Goal: Complete application form

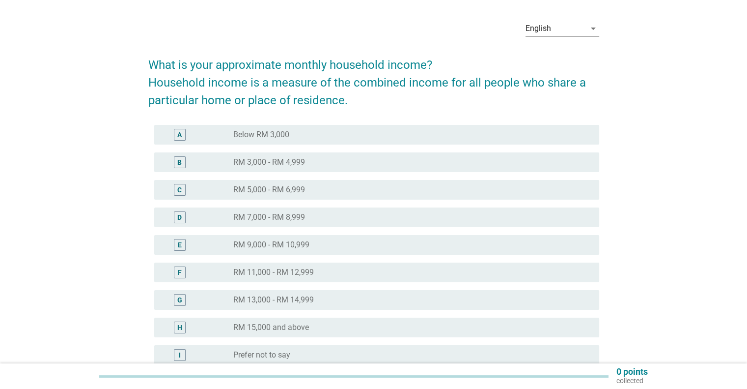
scroll to position [49, 0]
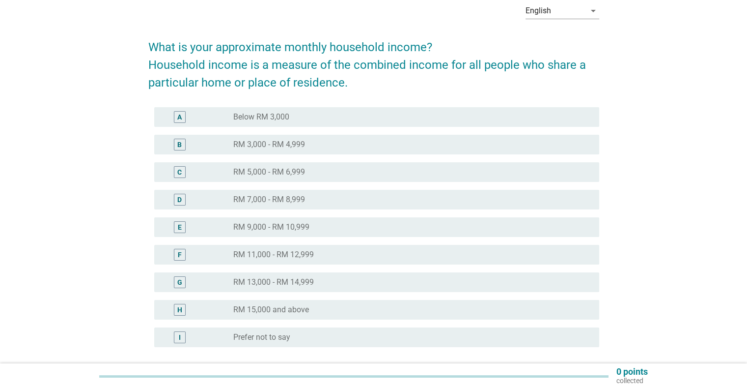
click at [310, 197] on div "radio_button_unchecked RM 7,000 - RM 8,999" at bounding box center [408, 200] width 350 height 10
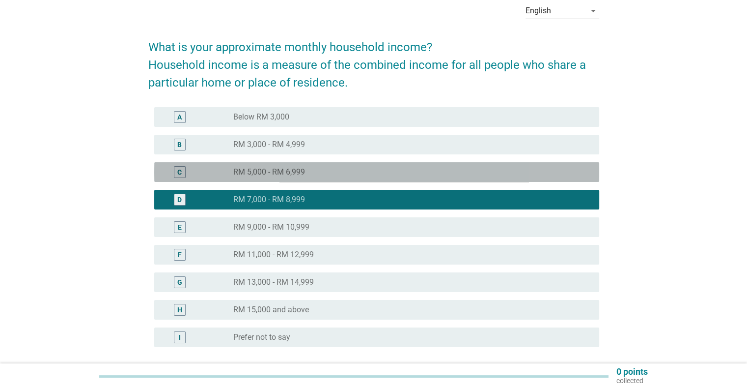
click at [303, 170] on label "RM 5,000 - RM 6,999" at bounding box center [269, 172] width 72 height 10
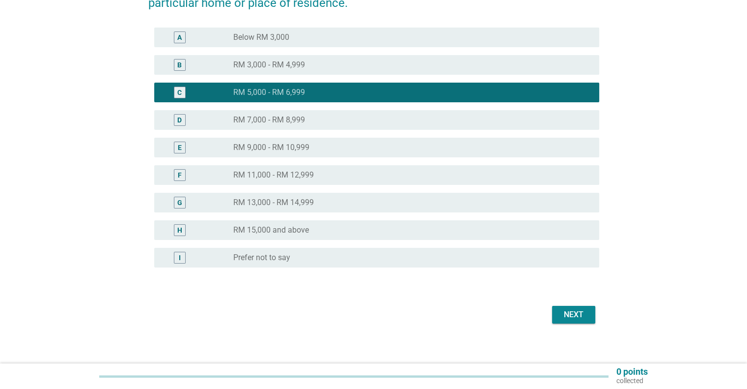
scroll to position [136, 0]
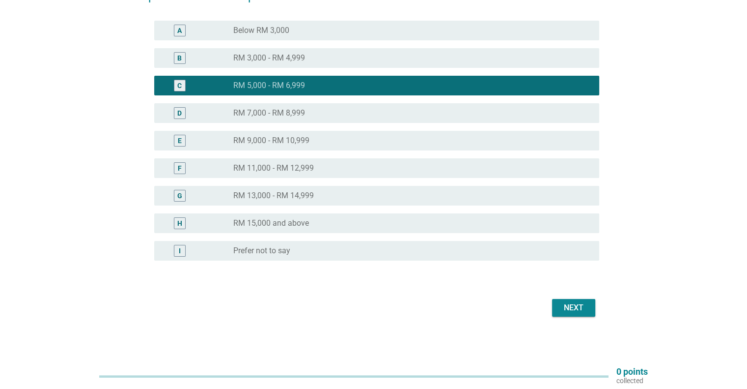
click at [555, 305] on button "Next" at bounding box center [573, 308] width 43 height 18
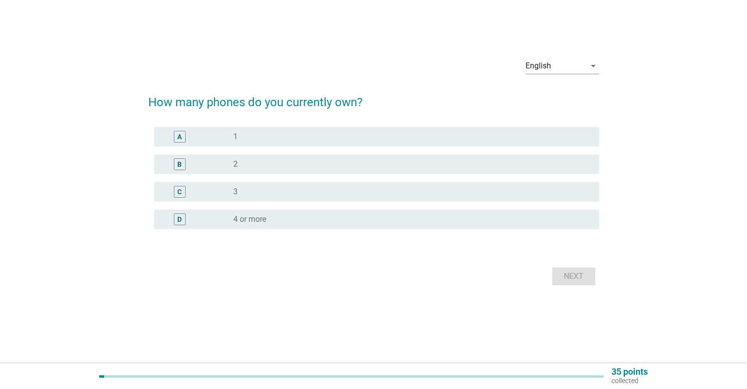
scroll to position [0, 0]
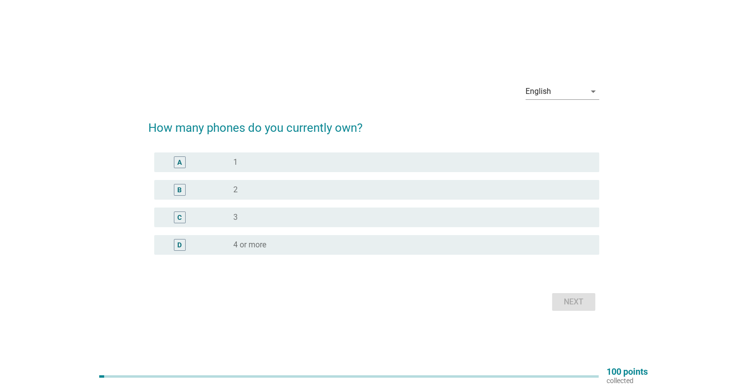
click at [243, 157] on div "radio_button_unchecked 1" at bounding box center [408, 162] width 350 height 10
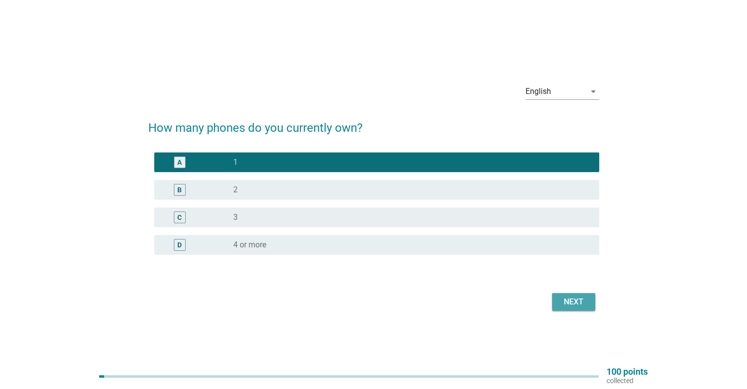
click at [564, 299] on div "Next" at bounding box center [574, 302] width 28 height 12
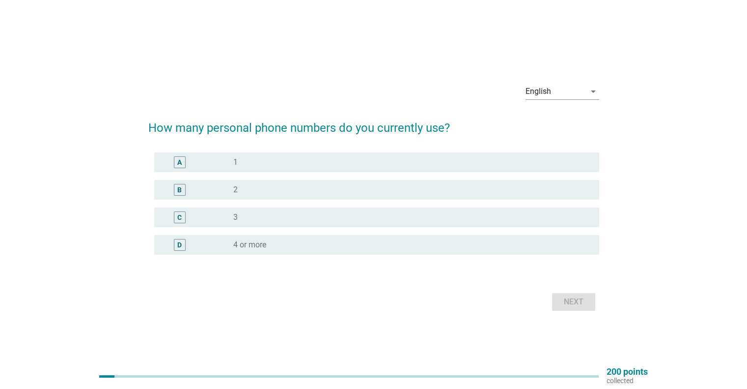
click at [263, 157] on div "radio_button_unchecked 1" at bounding box center [408, 162] width 350 height 10
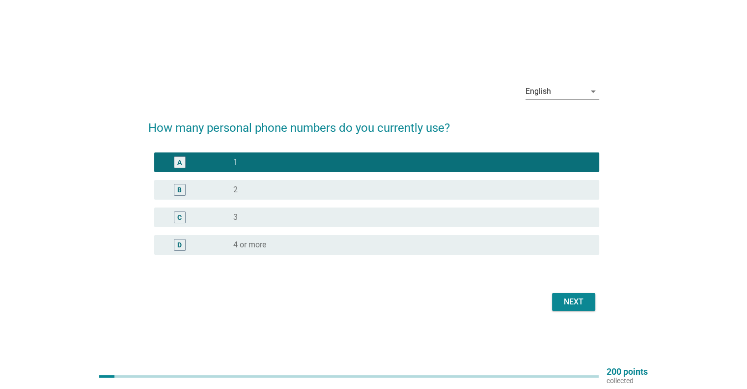
click at [557, 296] on button "Next" at bounding box center [573, 302] width 43 height 18
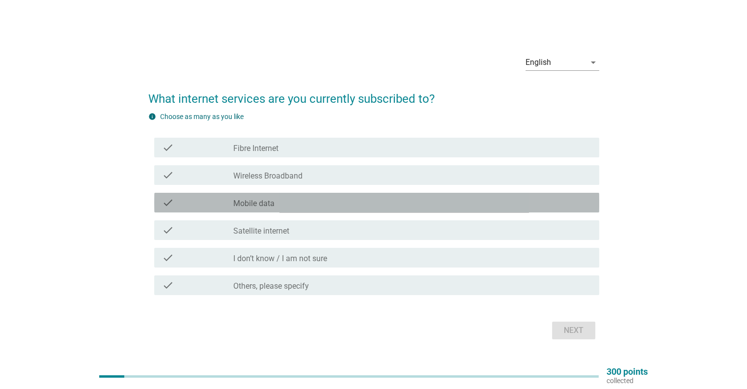
click at [312, 200] on div "check_box_outline_blank Mobile data" at bounding box center [412, 203] width 358 height 12
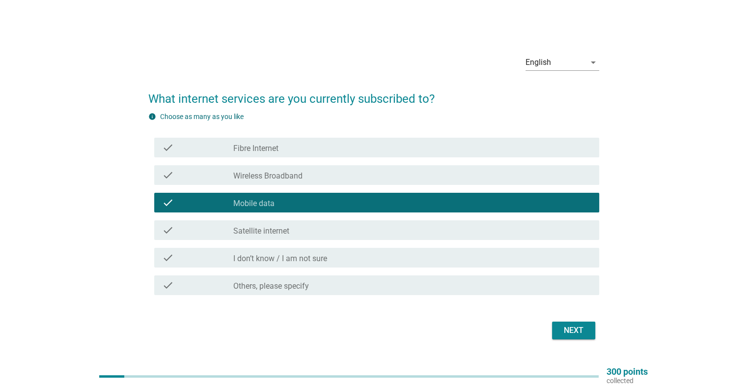
click at [309, 178] on div "check_box_outline_blank Wireless Broadband" at bounding box center [412, 175] width 358 height 12
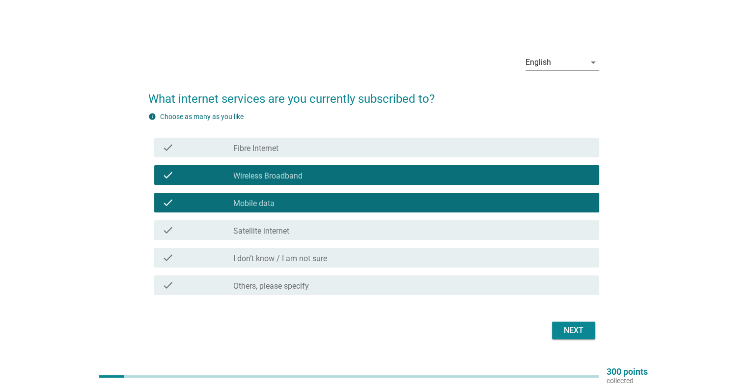
click at [309, 178] on div "check_box_outline_blank Wireless Broadband" at bounding box center [412, 175] width 358 height 12
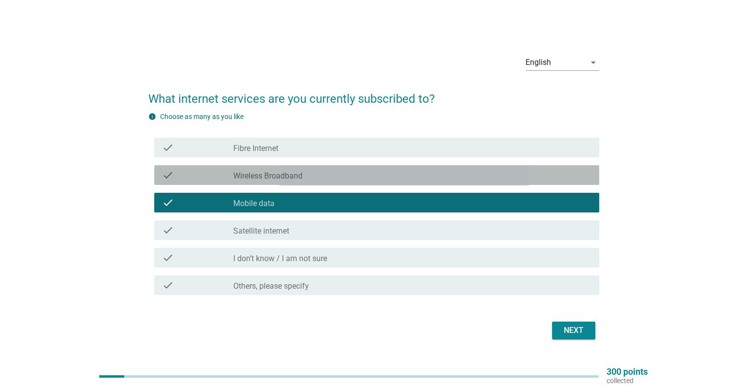
click at [297, 174] on label "Wireless Broadband" at bounding box center [267, 176] width 69 height 10
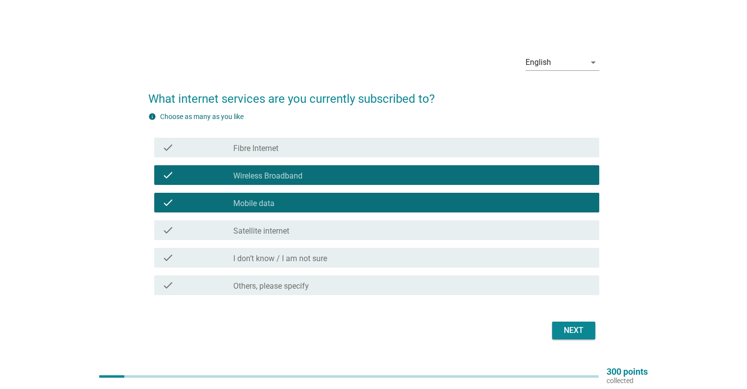
click at [566, 325] on div "Next" at bounding box center [574, 330] width 28 height 12
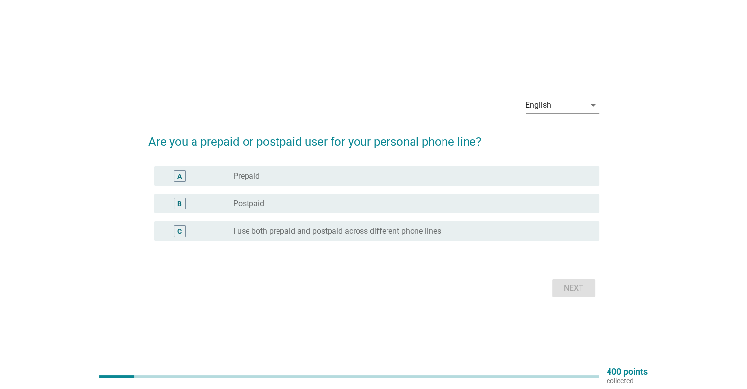
click at [295, 209] on div "B radio_button_unchecked Postpaid" at bounding box center [376, 204] width 445 height 20
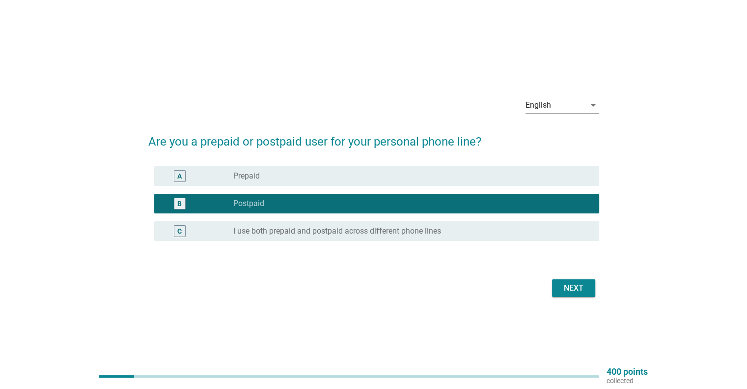
click at [584, 287] on div "Next" at bounding box center [574, 288] width 28 height 12
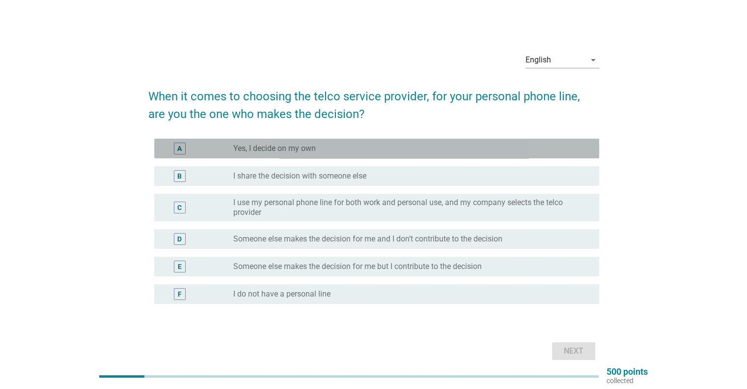
click at [279, 142] on div "radio_button_unchecked Yes, I decide on my own" at bounding box center [412, 148] width 358 height 12
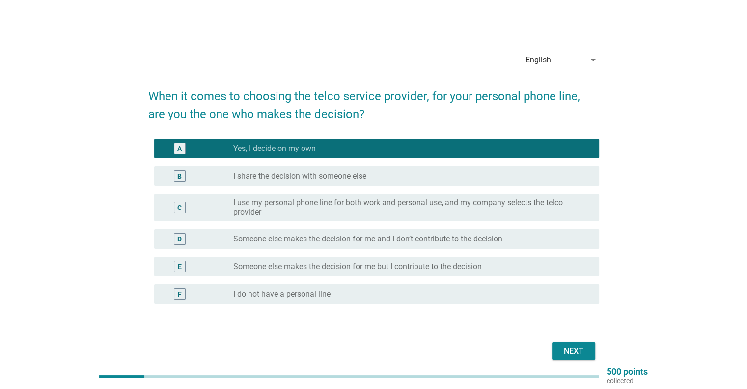
click at [566, 350] on div "Next" at bounding box center [574, 351] width 28 height 12
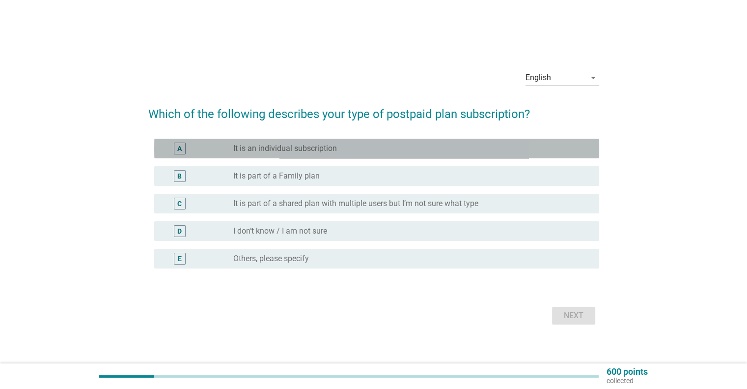
click at [314, 147] on label "It is an individual subscription" at bounding box center [285, 148] width 104 height 10
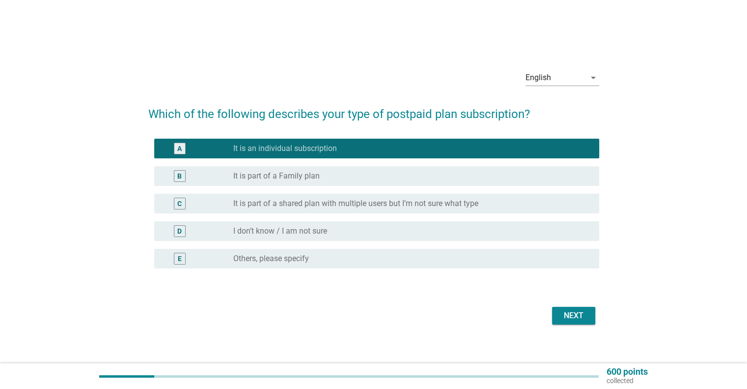
click at [568, 318] on div "Next" at bounding box center [574, 316] width 28 height 12
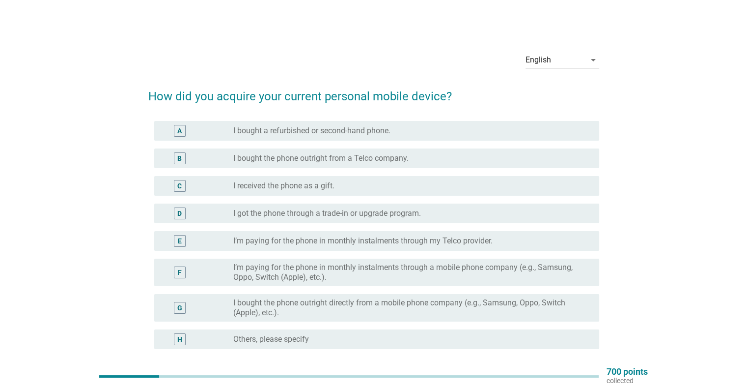
click at [369, 309] on label "I bought the phone outright directly from a mobile phone company (e.g., Samsung…" at bounding box center [408, 308] width 350 height 20
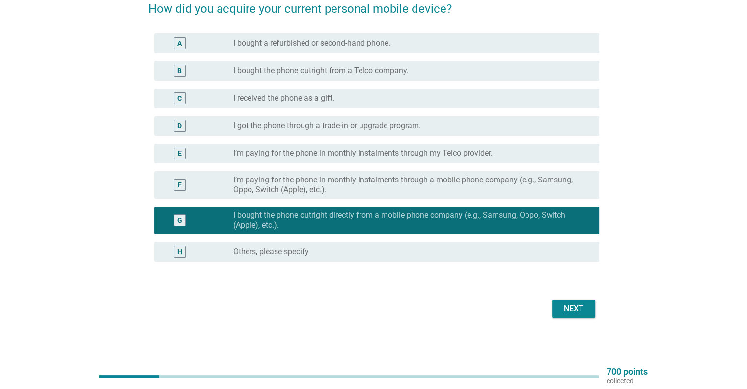
scroll to position [88, 0]
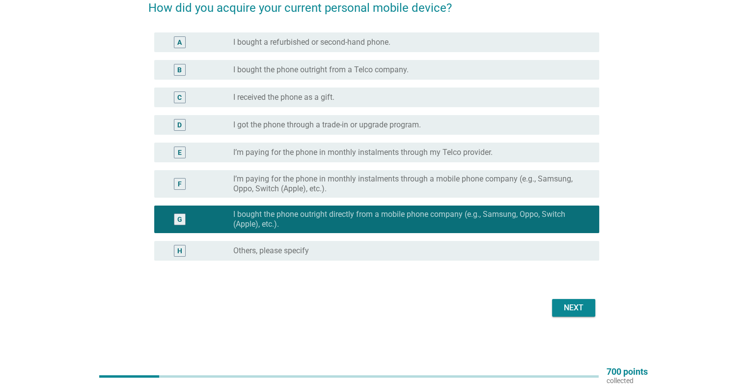
click at [572, 314] on button "Next" at bounding box center [573, 308] width 43 height 18
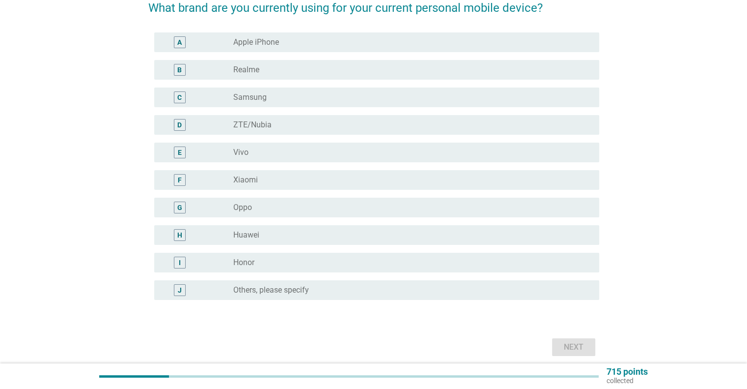
scroll to position [0, 0]
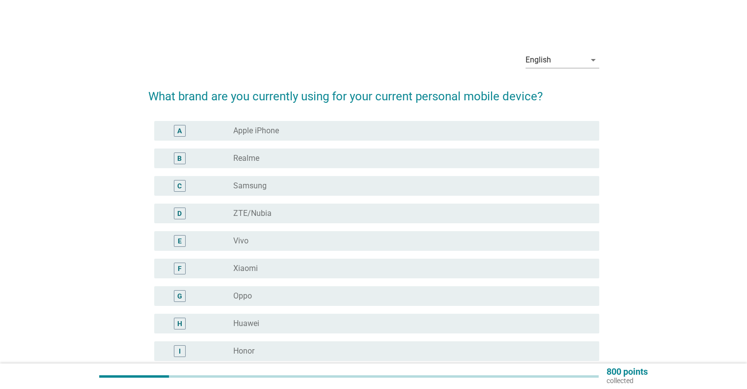
click at [265, 127] on label "Apple iPhone" at bounding box center [256, 131] width 46 height 10
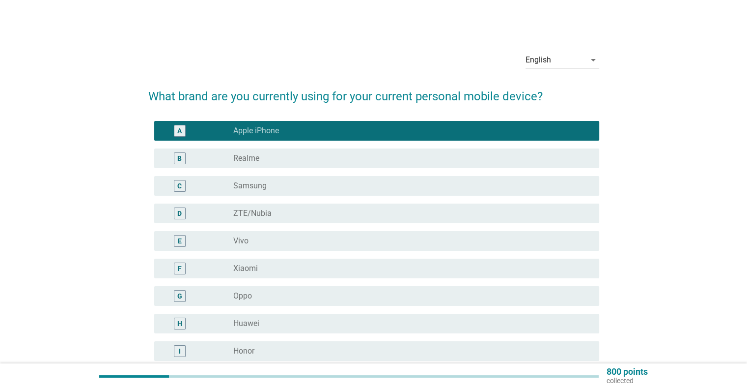
scroll to position [98, 0]
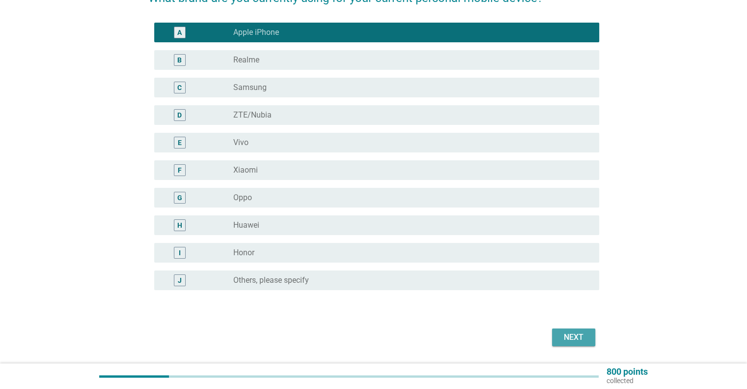
click at [566, 335] on div "Next" at bounding box center [574, 337] width 28 height 12
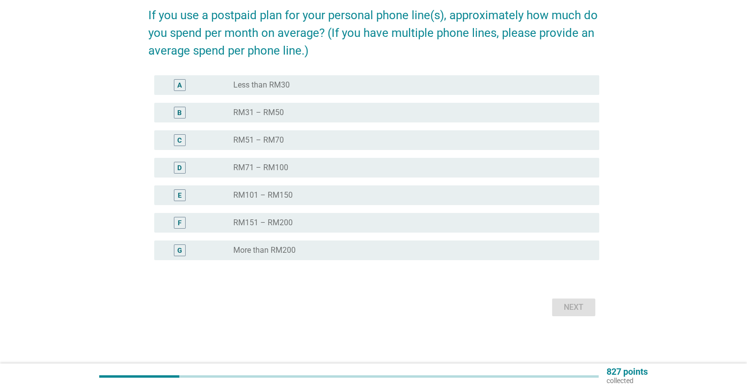
scroll to position [0, 0]
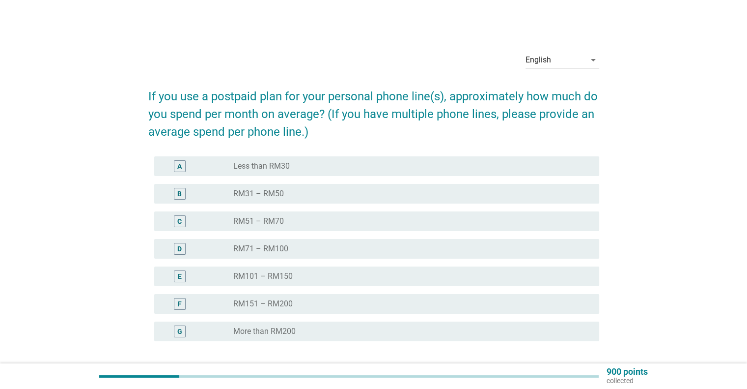
click at [309, 222] on div "radio_button_unchecked RM51 – RM70" at bounding box center [408, 221] width 350 height 10
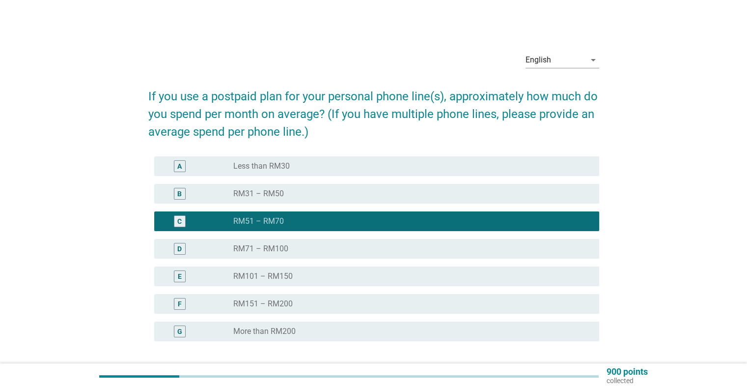
scroll to position [49, 0]
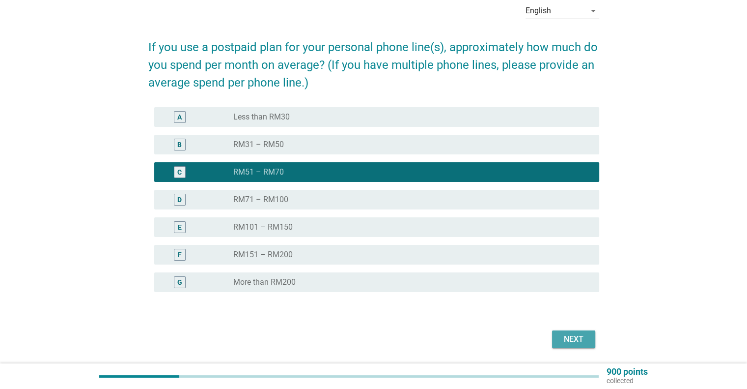
click at [575, 334] on div "Next" at bounding box center [574, 339] width 28 height 12
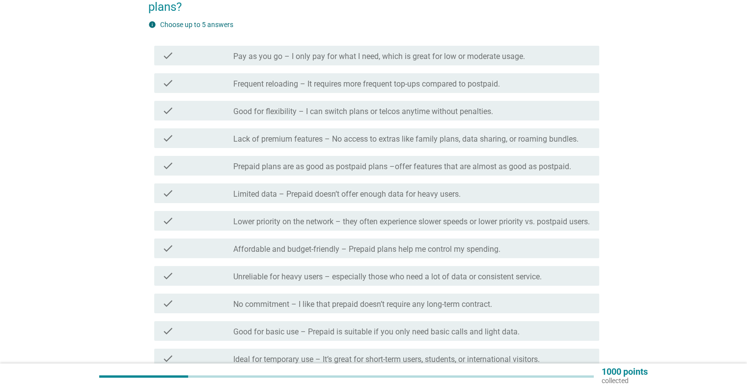
scroll to position [0, 0]
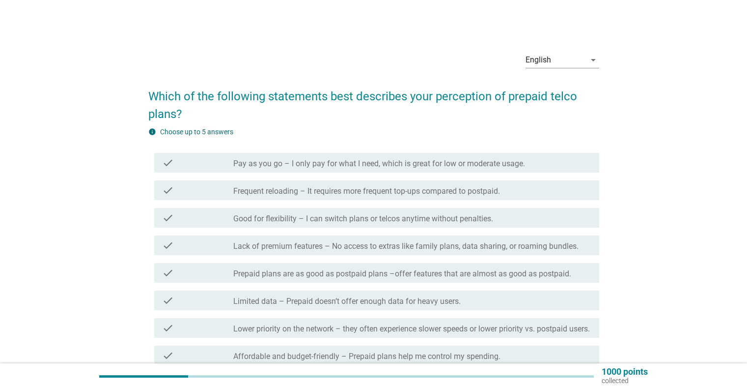
click at [326, 160] on label "Pay as you go – I only pay for what I need, which is great for low or moderate …" at bounding box center [379, 164] width 292 height 10
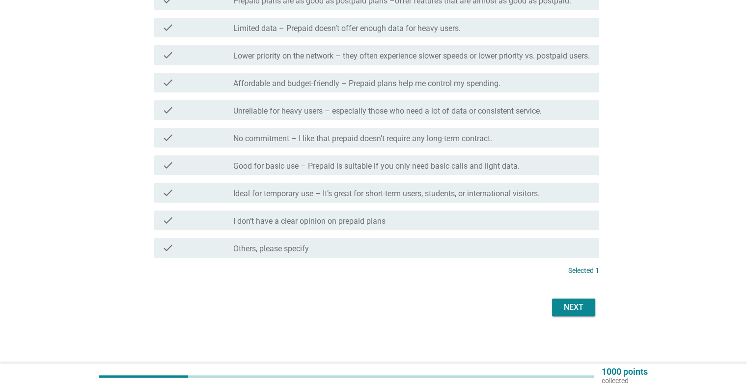
scroll to position [282, 0]
click at [563, 306] on div "Next" at bounding box center [574, 307] width 28 height 12
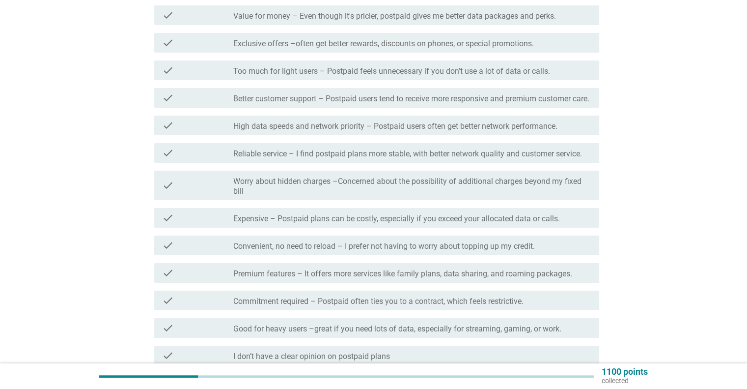
scroll to position [98, 0]
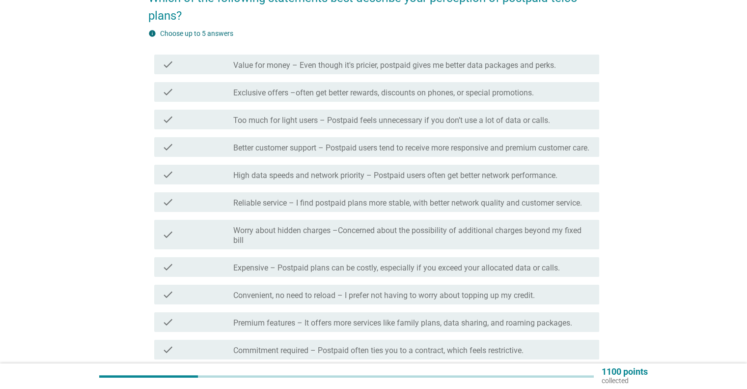
click at [542, 235] on label "Worry about hidden charges –Concerned about the possibility of additional charg…" at bounding box center [412, 236] width 358 height 20
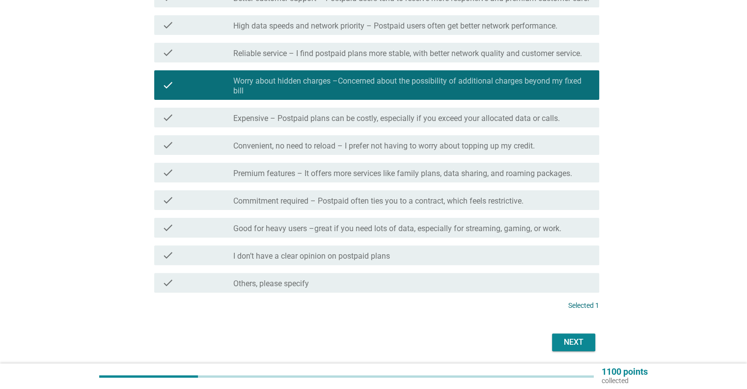
scroll to position [292, 0]
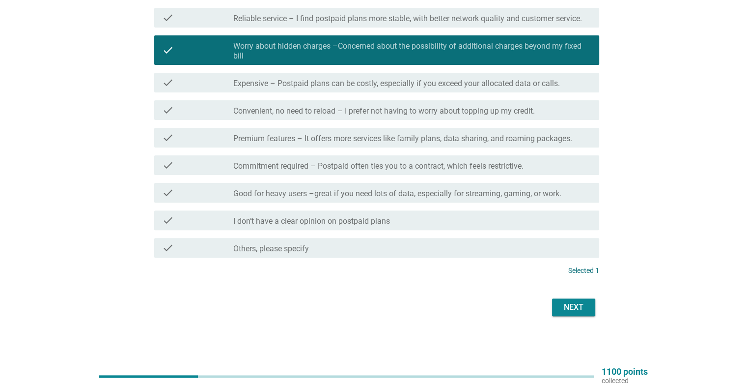
click at [615, 301] on div "English arrow_drop_down Which of the following statements best describe your pe…" at bounding box center [374, 40] width 700 height 573
click at [566, 309] on div "Next" at bounding box center [574, 307] width 28 height 12
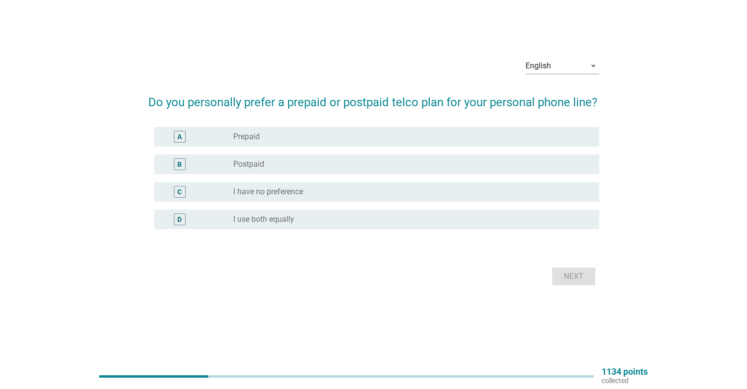
scroll to position [0, 0]
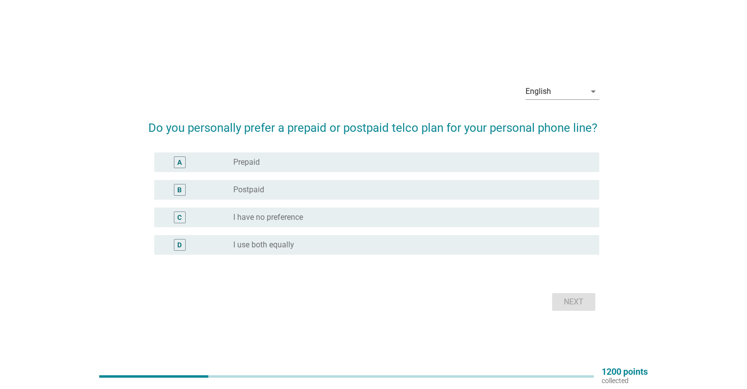
click at [295, 193] on div "radio_button_unchecked Postpaid" at bounding box center [408, 190] width 350 height 10
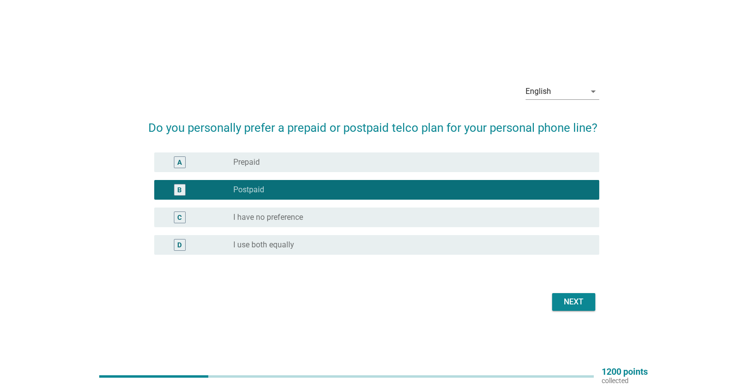
click at [286, 217] on label "I have no preference" at bounding box center [268, 217] width 70 height 10
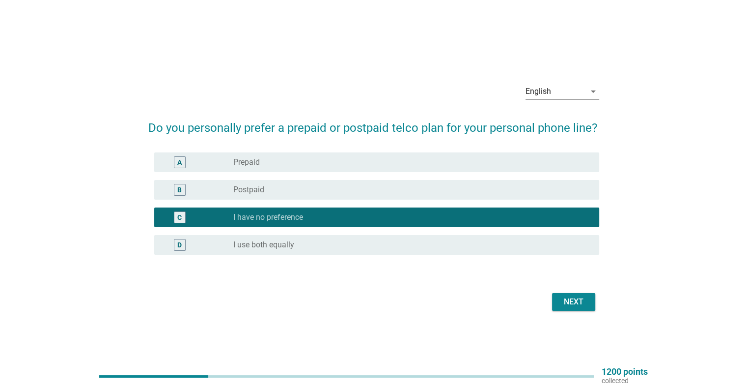
click at [527, 192] on div "radio_button_unchecked Postpaid" at bounding box center [408, 190] width 350 height 10
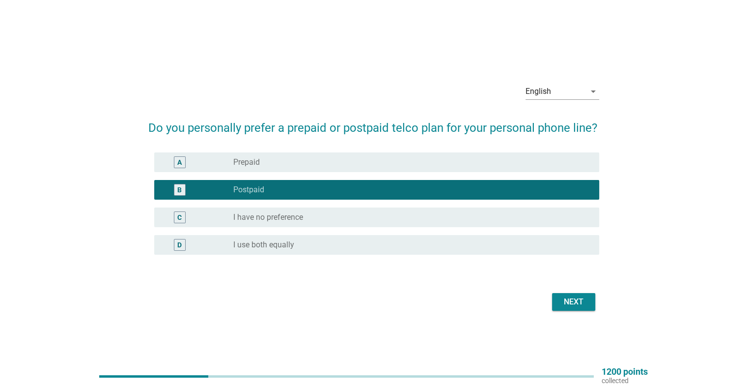
click at [528, 219] on div "radio_button_unchecked I have no preference" at bounding box center [408, 217] width 350 height 10
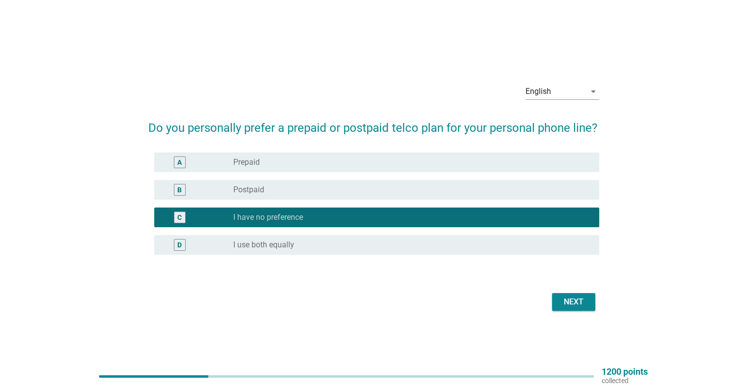
click at [580, 300] on div "Next" at bounding box center [574, 302] width 28 height 12
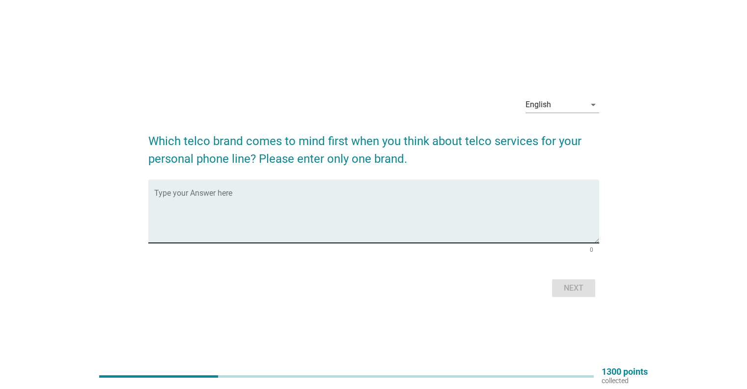
click at [337, 214] on textarea "Type your Answer here" at bounding box center [376, 217] width 445 height 52
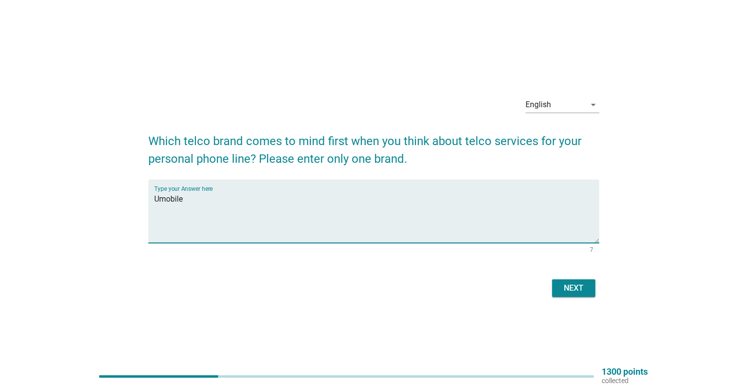
type textarea "Umobile"
click at [569, 285] on div "Next" at bounding box center [574, 288] width 28 height 12
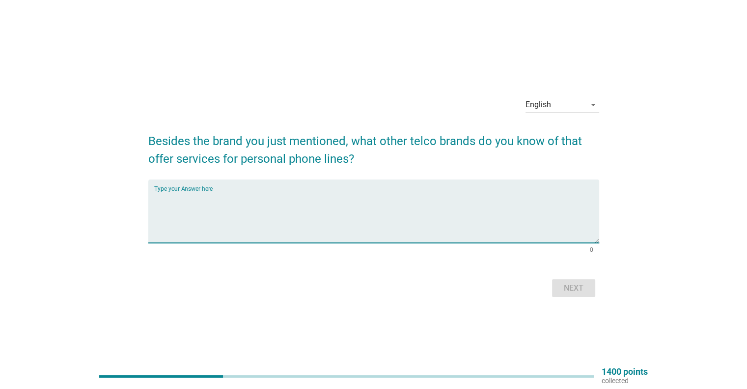
click at [409, 210] on textarea "Type your Answer here" at bounding box center [376, 217] width 445 height 52
type textarea "Digi"
click at [583, 286] on div "Next" at bounding box center [574, 288] width 28 height 12
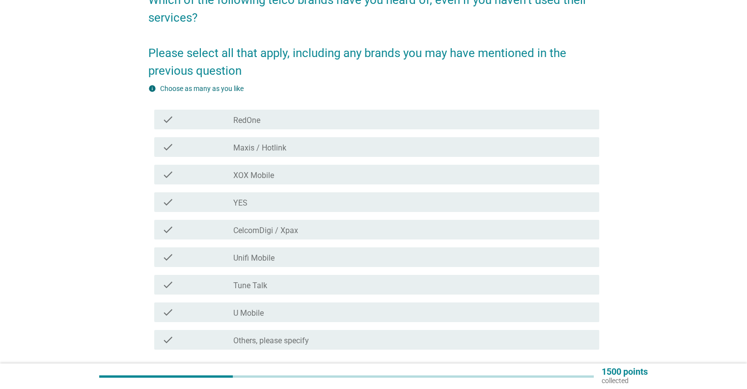
scroll to position [98, 0]
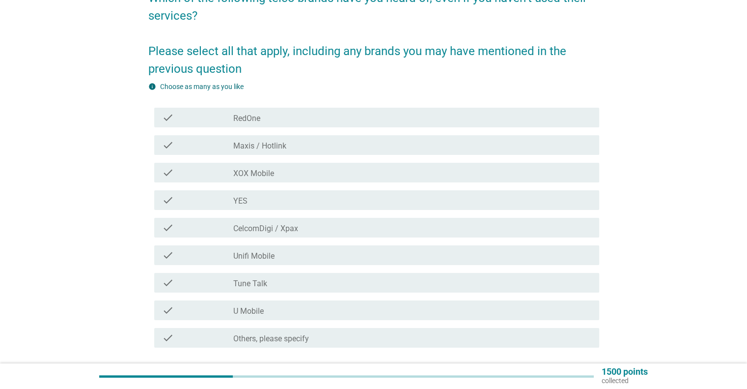
click at [268, 146] on label "Maxis / Hotlink" at bounding box center [259, 146] width 53 height 10
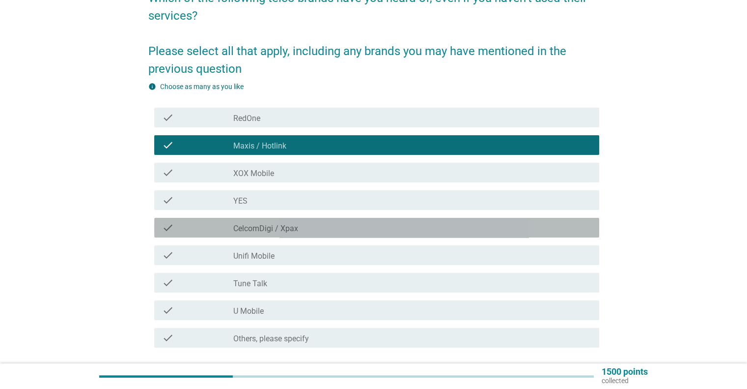
click at [296, 226] on label "CelcomDigi / Xpax" at bounding box center [265, 229] width 65 height 10
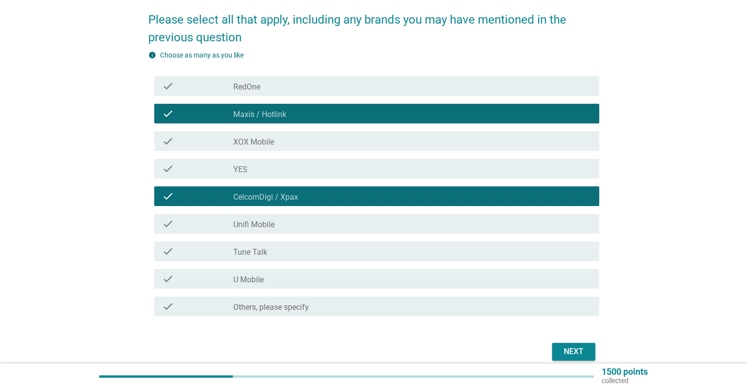
scroll to position [147, 0]
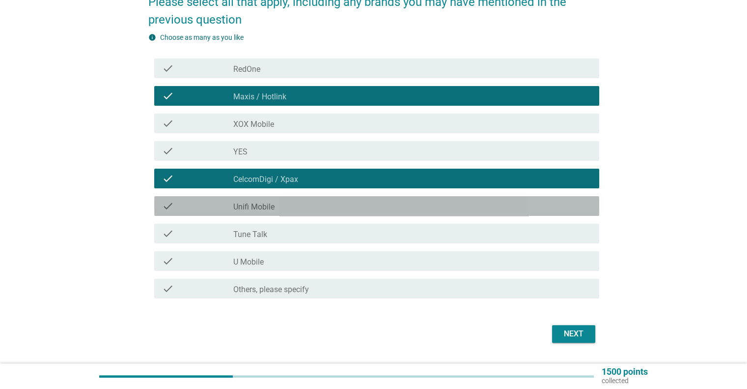
click at [283, 211] on div "check_box_outline_blank Unifi Mobile" at bounding box center [412, 206] width 358 height 12
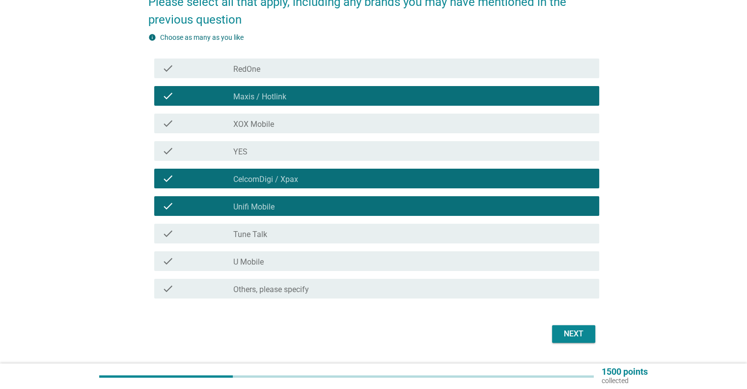
click at [281, 260] on div "check_box_outline_blank U Mobile" at bounding box center [412, 261] width 358 height 12
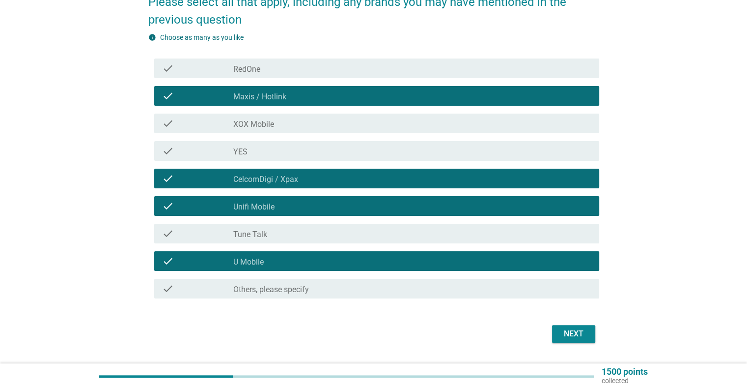
click at [586, 340] on button "Next" at bounding box center [573, 334] width 43 height 18
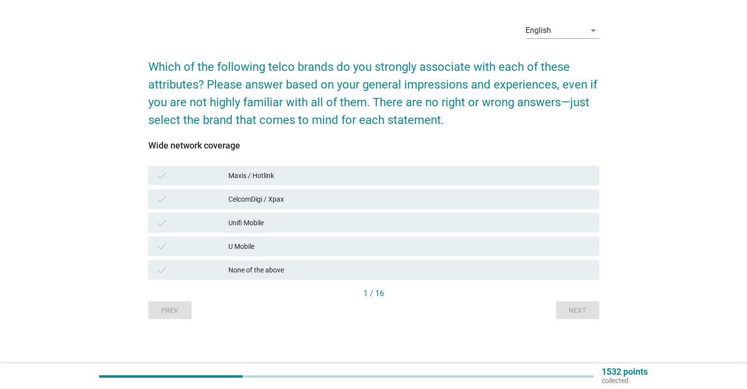
scroll to position [0, 0]
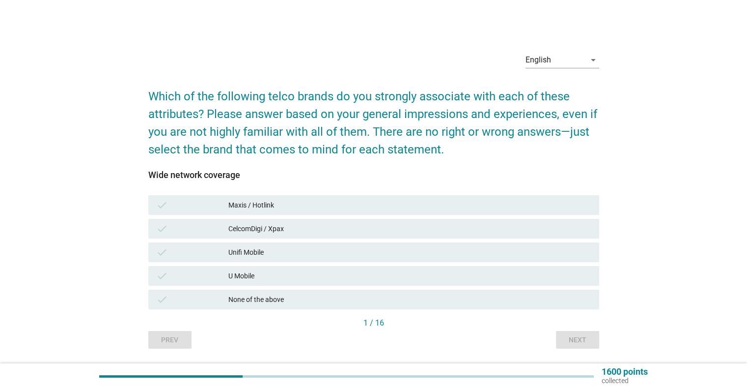
click at [264, 225] on div "CelcomDigi / Xpax" at bounding box center [409, 229] width 363 height 12
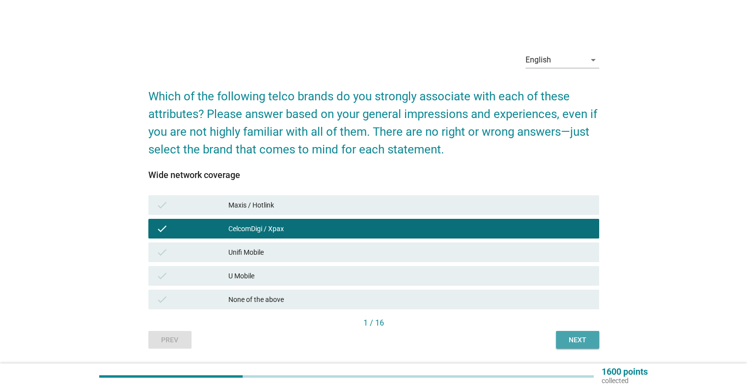
click at [588, 343] on div "Next" at bounding box center [578, 340] width 28 height 10
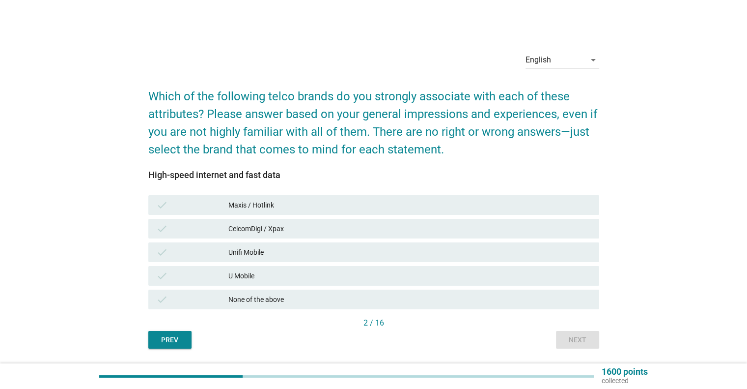
click at [169, 335] on div "Prev" at bounding box center [170, 340] width 28 height 10
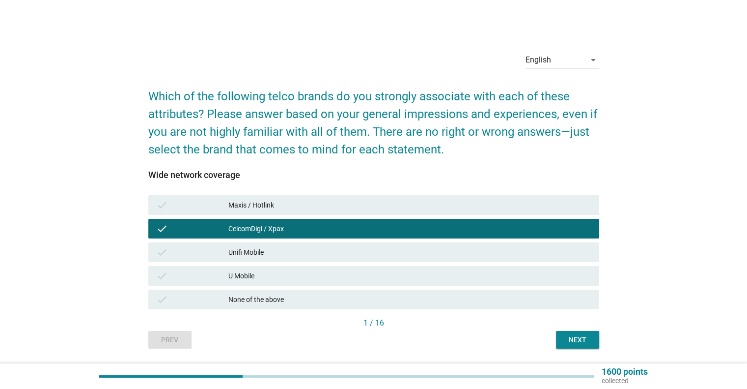
click at [564, 340] on div "Next" at bounding box center [578, 340] width 28 height 10
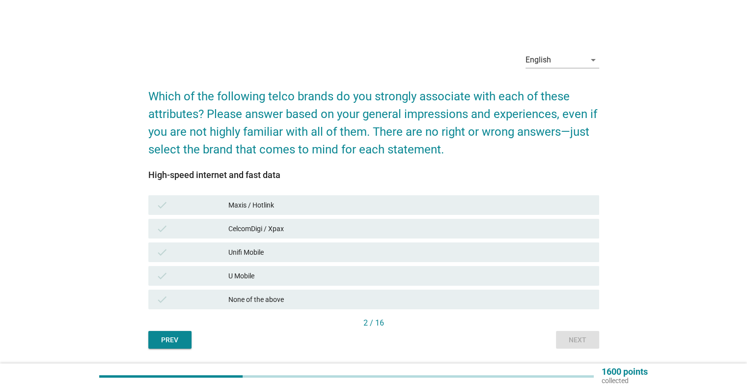
click at [254, 222] on div "check CelcomDigi / Xpax" at bounding box center [373, 229] width 451 height 20
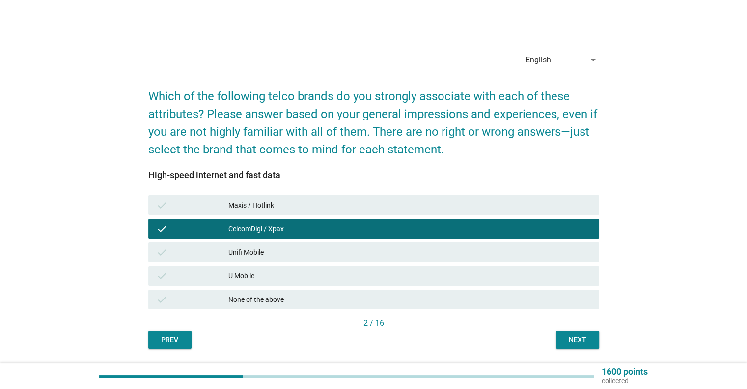
click at [580, 339] on div "Next" at bounding box center [578, 340] width 28 height 10
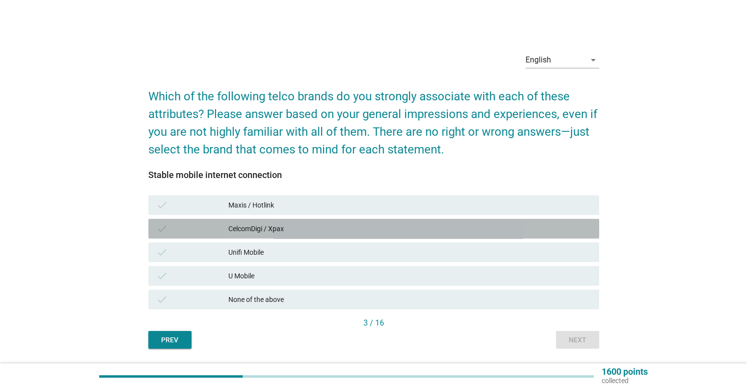
click at [292, 229] on div "CelcomDigi / Xpax" at bounding box center [409, 229] width 363 height 12
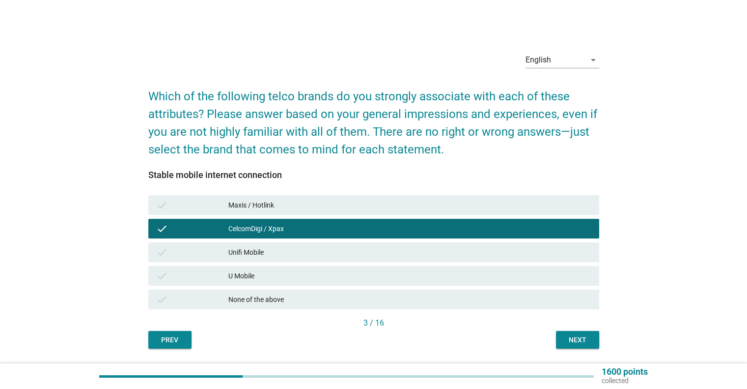
click at [569, 339] on div "Next" at bounding box center [578, 340] width 28 height 10
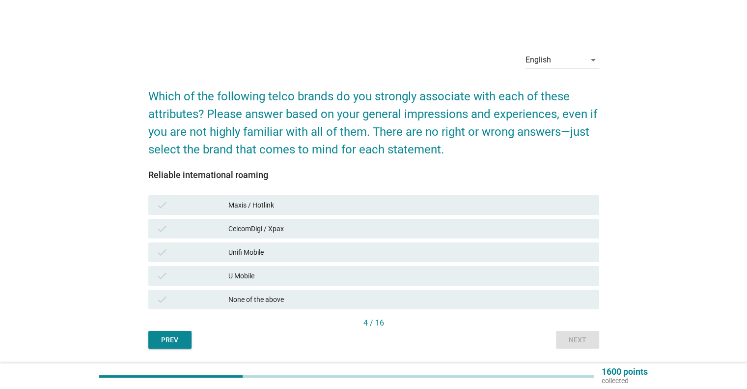
click at [284, 234] on div "CelcomDigi / Xpax" at bounding box center [409, 229] width 363 height 12
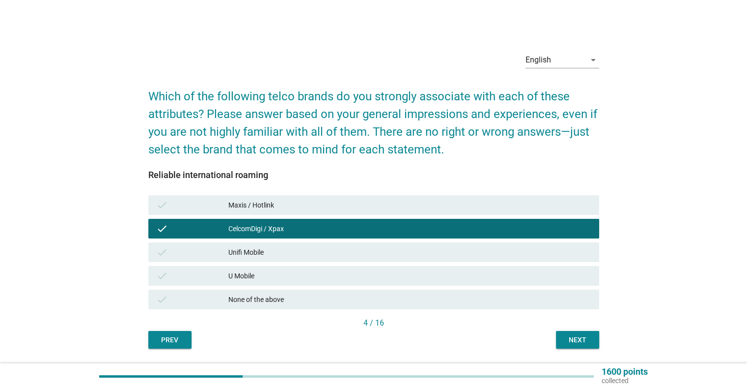
click at [570, 341] on div "Next" at bounding box center [578, 340] width 28 height 10
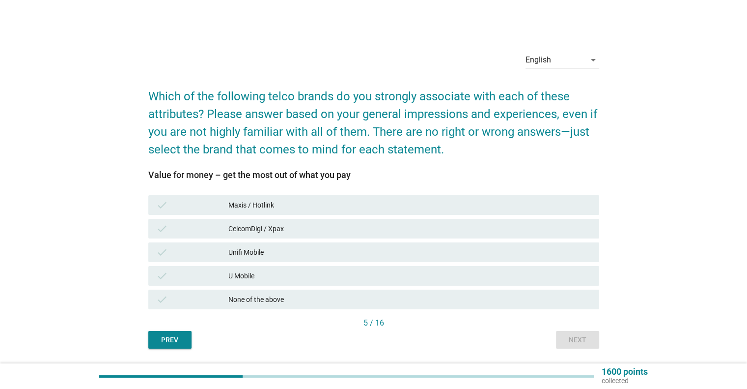
click at [189, 279] on div "check" at bounding box center [192, 276] width 73 height 12
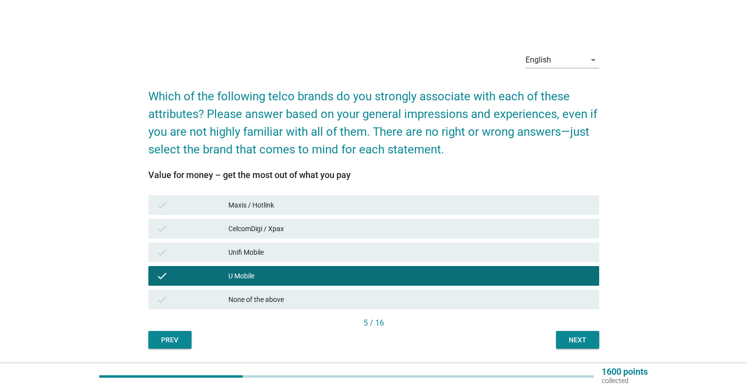
click at [587, 340] on div "Next" at bounding box center [578, 340] width 28 height 10
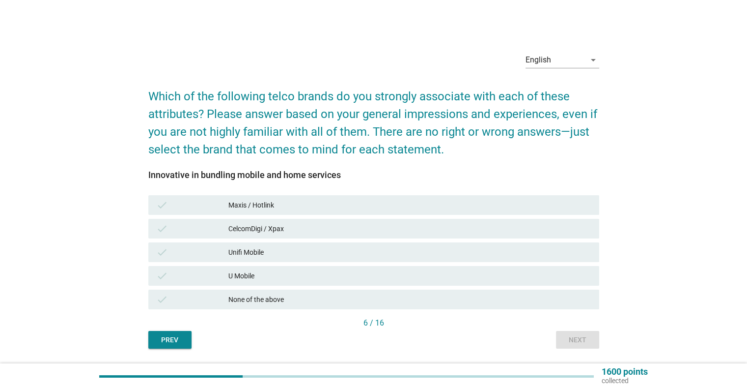
click at [278, 224] on div "CelcomDigi / Xpax" at bounding box center [409, 229] width 363 height 12
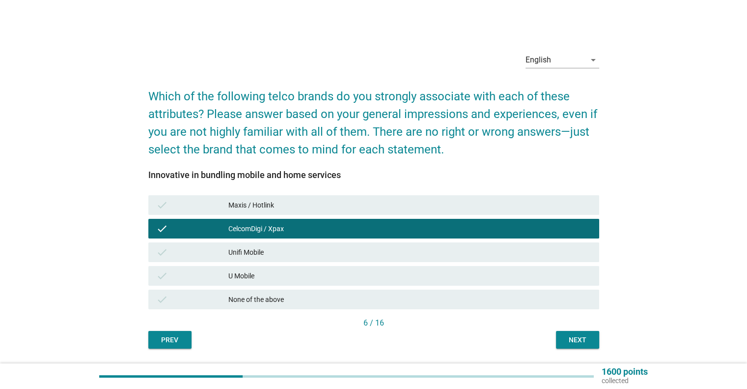
click at [566, 340] on div "Next" at bounding box center [578, 340] width 28 height 10
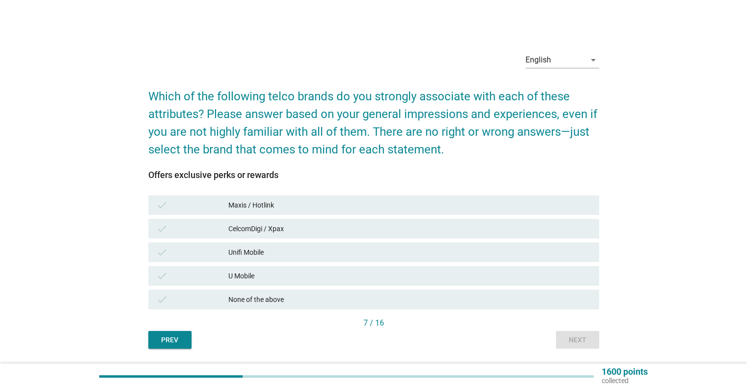
click at [248, 225] on div "CelcomDigi / Xpax" at bounding box center [409, 229] width 363 height 12
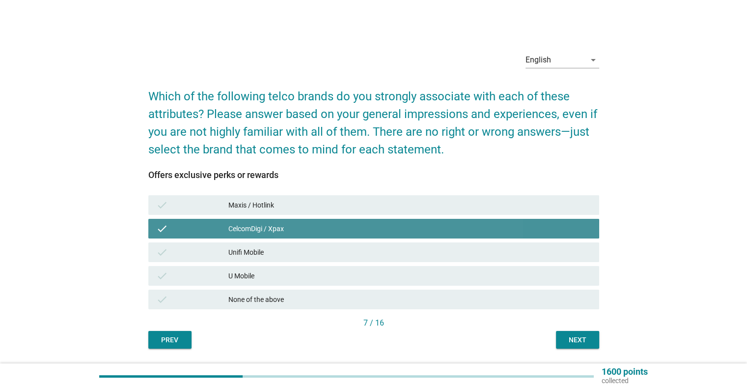
click at [248, 225] on div "CelcomDigi / Xpax" at bounding box center [409, 229] width 363 height 12
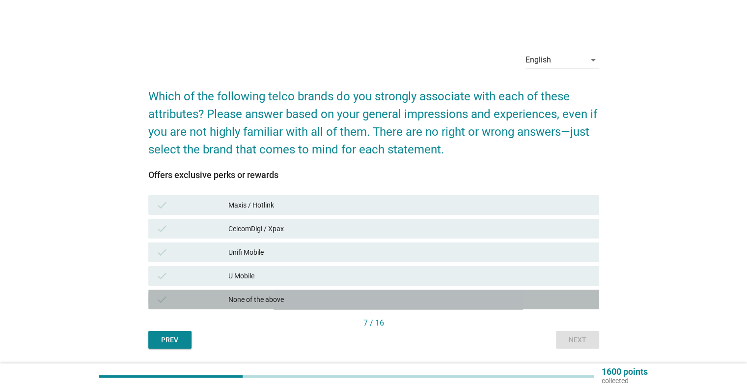
click at [259, 298] on div "None of the above" at bounding box center [409, 299] width 363 height 12
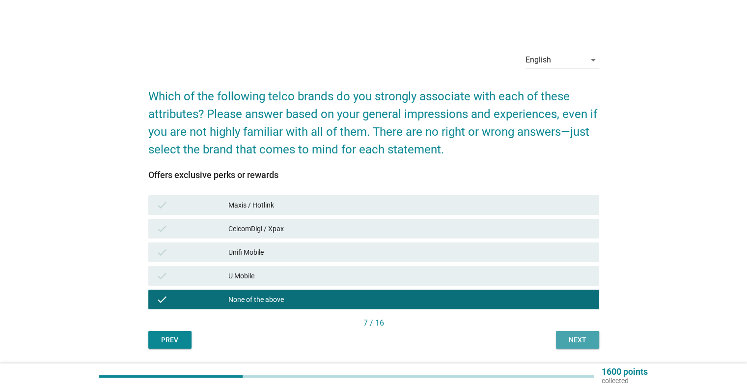
click at [565, 338] on div "Next" at bounding box center [578, 340] width 28 height 10
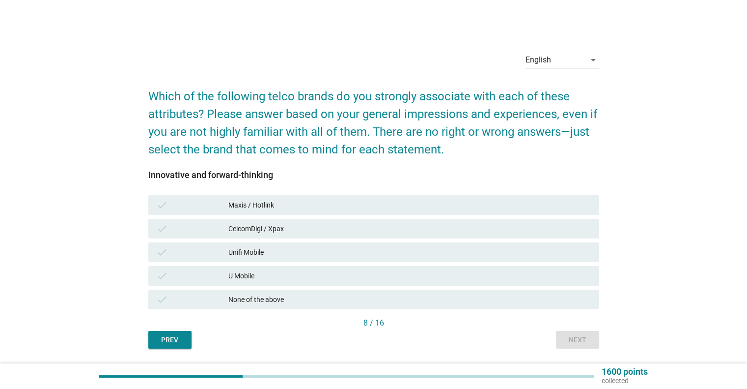
click at [314, 300] on div "None of the above" at bounding box center [409, 299] width 363 height 12
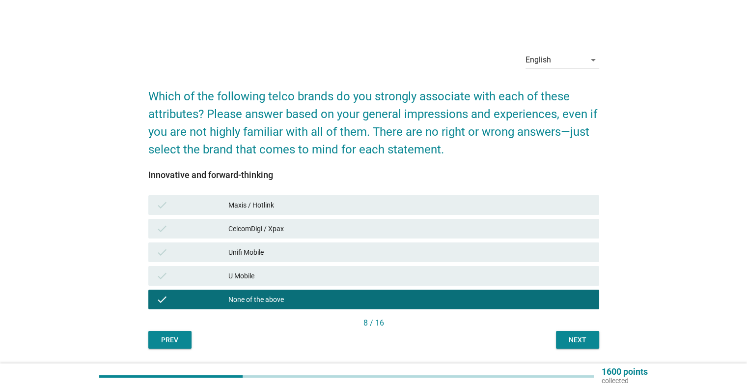
click at [573, 338] on div "Next" at bounding box center [578, 340] width 28 height 10
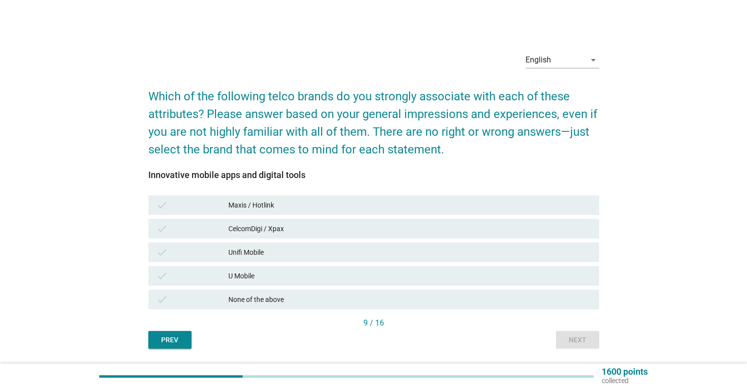
click at [407, 300] on div "None of the above" at bounding box center [409, 299] width 363 height 12
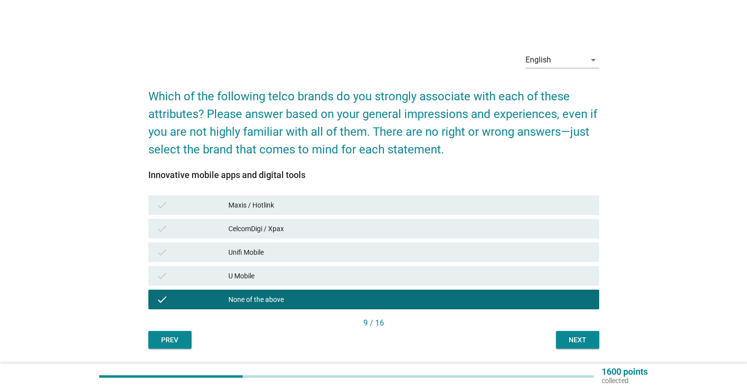
click at [587, 342] on div "Next" at bounding box center [578, 340] width 28 height 10
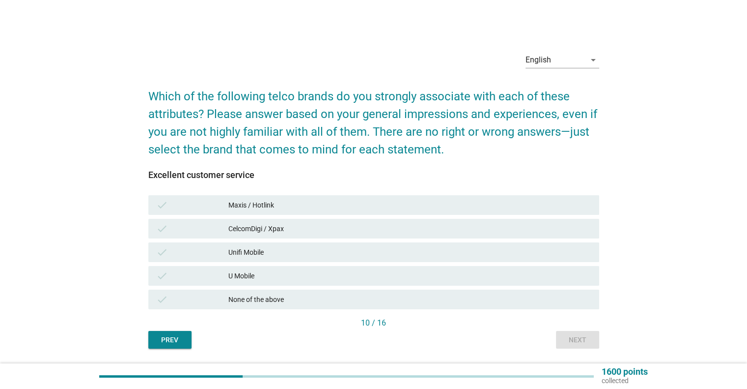
click at [353, 298] on div "None of the above" at bounding box center [409, 299] width 363 height 12
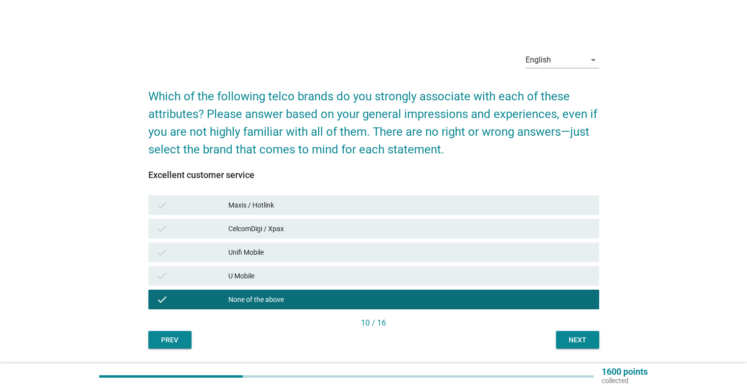
click at [567, 337] on div "Next" at bounding box center [578, 340] width 28 height 10
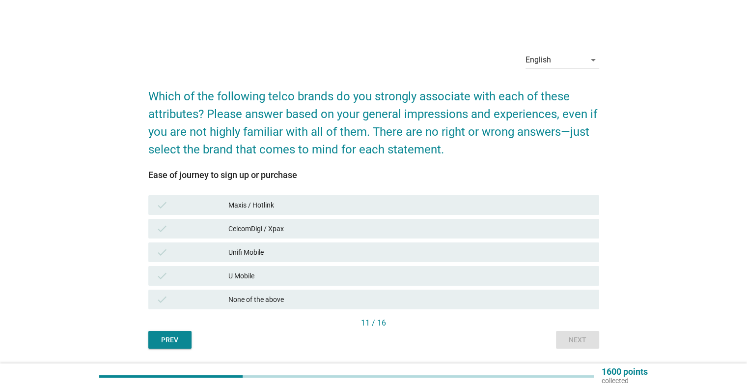
click at [287, 271] on div "U Mobile" at bounding box center [409, 276] width 363 height 12
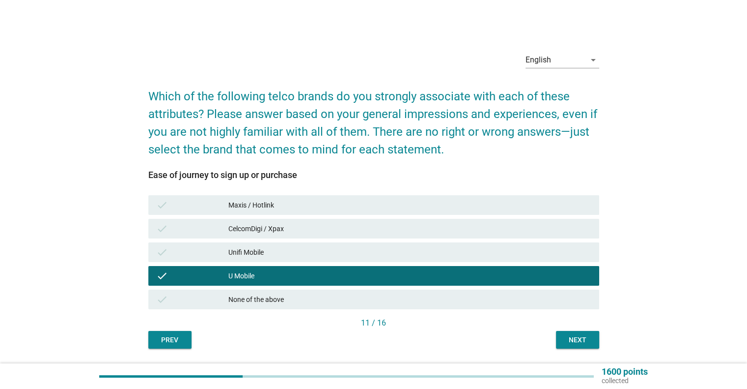
click at [576, 345] on button "Next" at bounding box center [577, 340] width 43 height 18
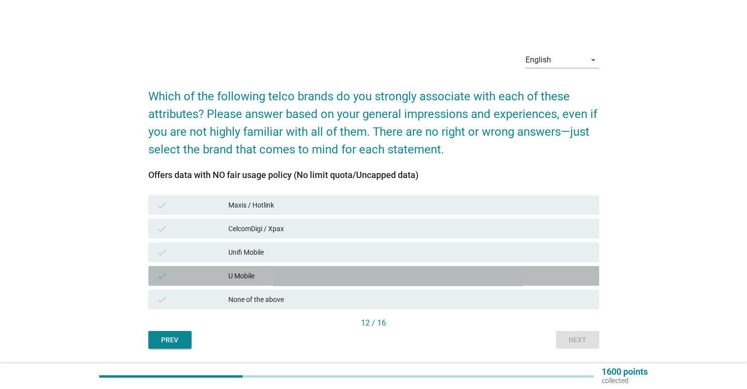
click at [293, 276] on div "U Mobile" at bounding box center [409, 276] width 363 height 12
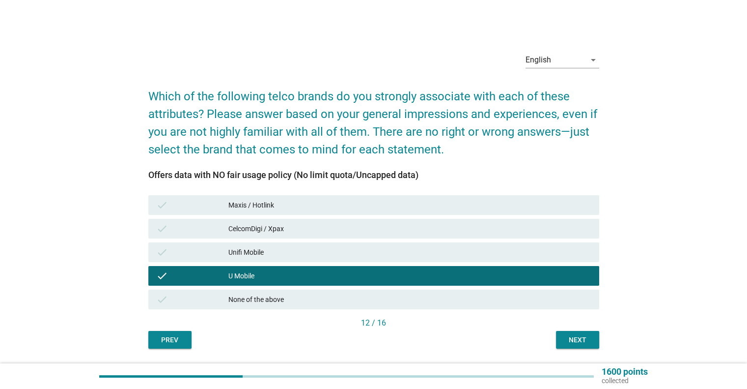
click at [569, 338] on div "Next" at bounding box center [578, 340] width 28 height 10
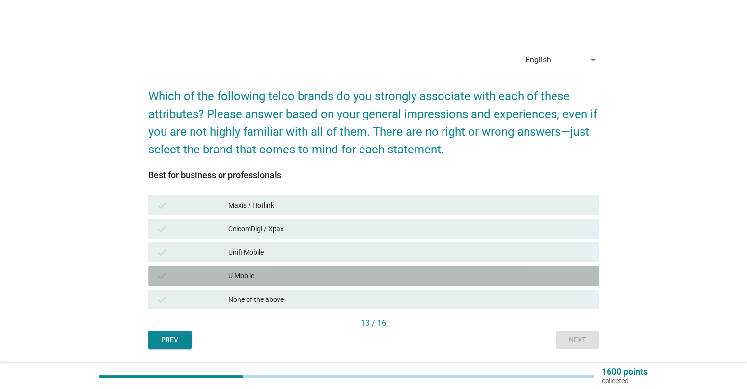
click at [256, 274] on div "U Mobile" at bounding box center [409, 276] width 363 height 12
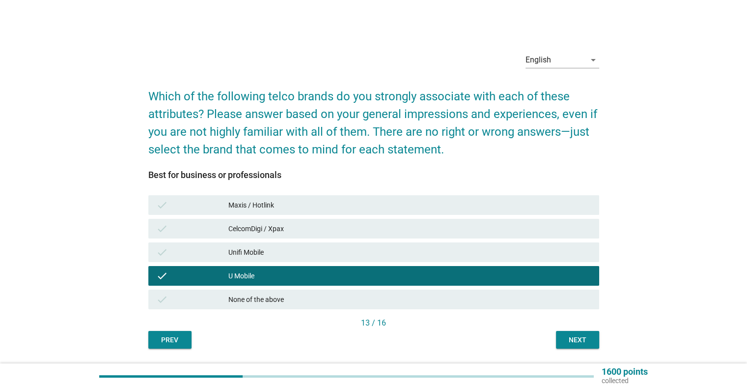
click at [580, 335] on div "Next" at bounding box center [578, 340] width 28 height 10
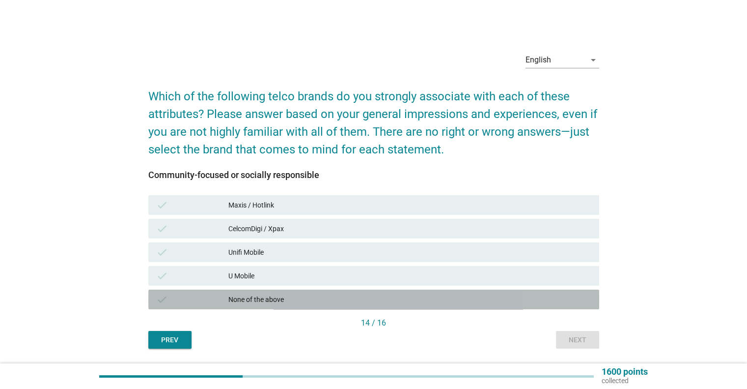
click at [274, 300] on div "None of the above" at bounding box center [409, 299] width 363 height 12
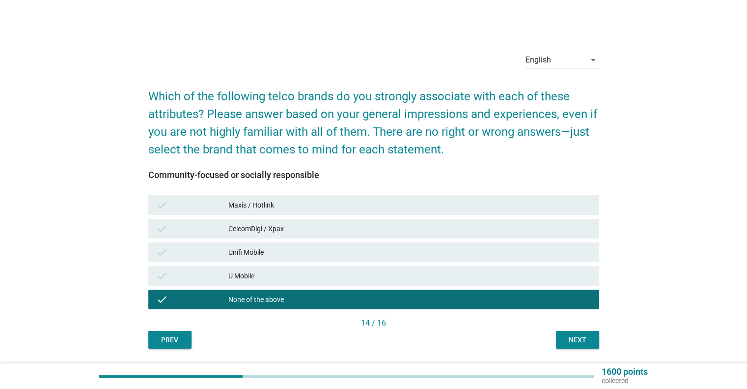
click at [587, 335] on div "Next" at bounding box center [578, 340] width 28 height 10
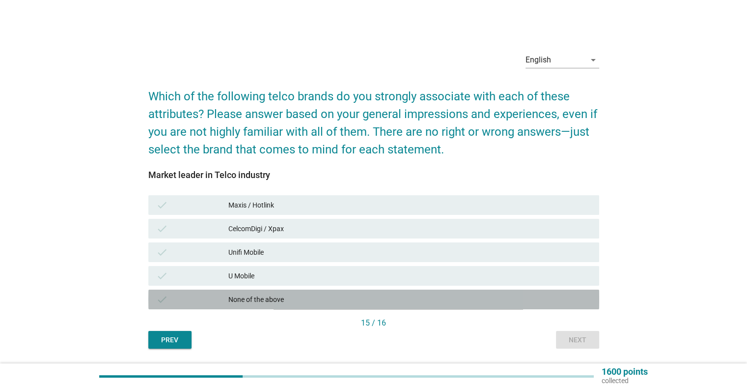
click at [367, 308] on div "check None of the above" at bounding box center [373, 299] width 451 height 20
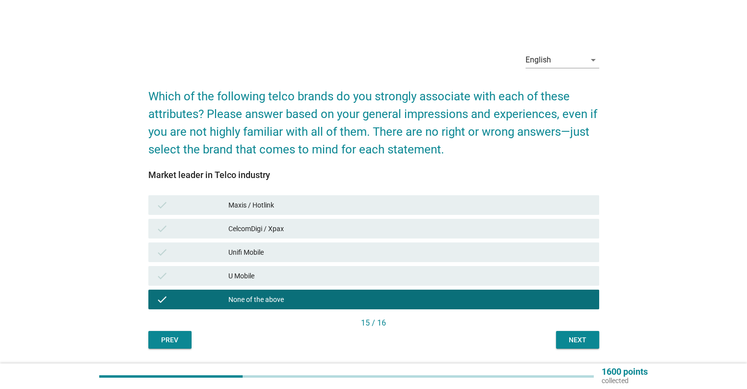
click at [589, 342] on div "Next" at bounding box center [578, 340] width 28 height 10
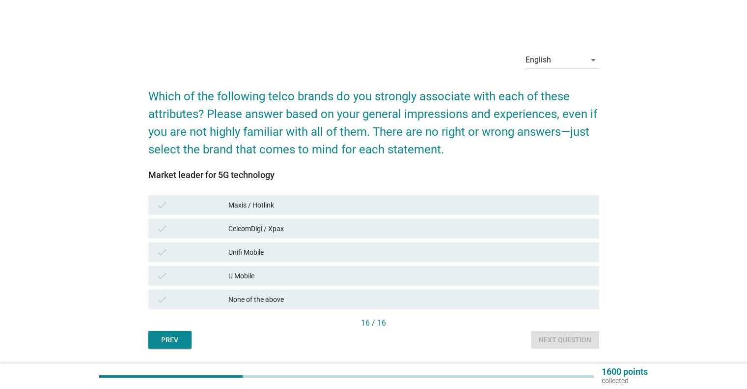
click at [463, 302] on div "None of the above" at bounding box center [409, 299] width 363 height 12
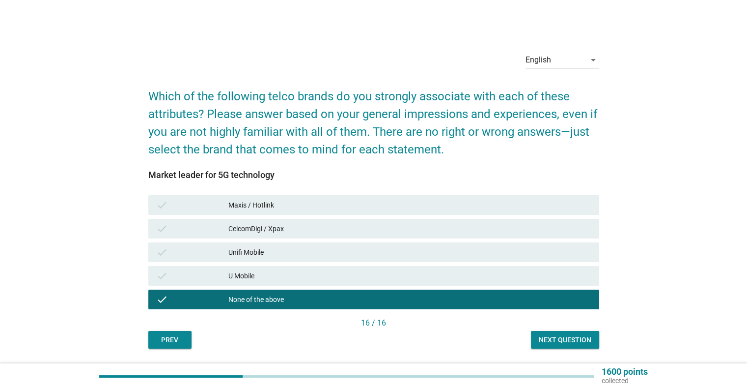
click at [573, 338] on div "Next question" at bounding box center [565, 340] width 53 height 10
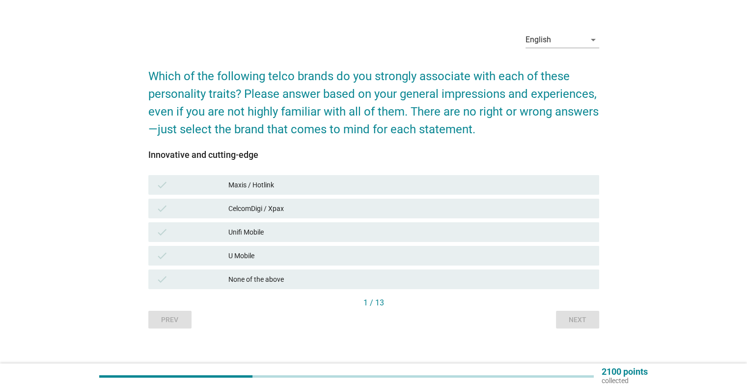
scroll to position [29, 0]
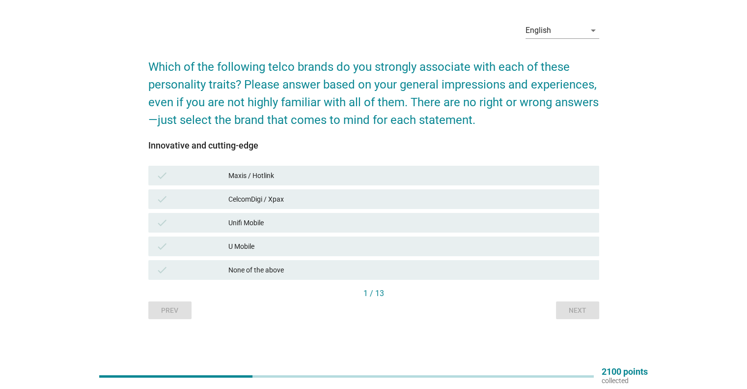
click at [572, 311] on div "Prev Next" at bounding box center [373, 310] width 451 height 18
